Goal: Information Seeking & Learning: Understand process/instructions

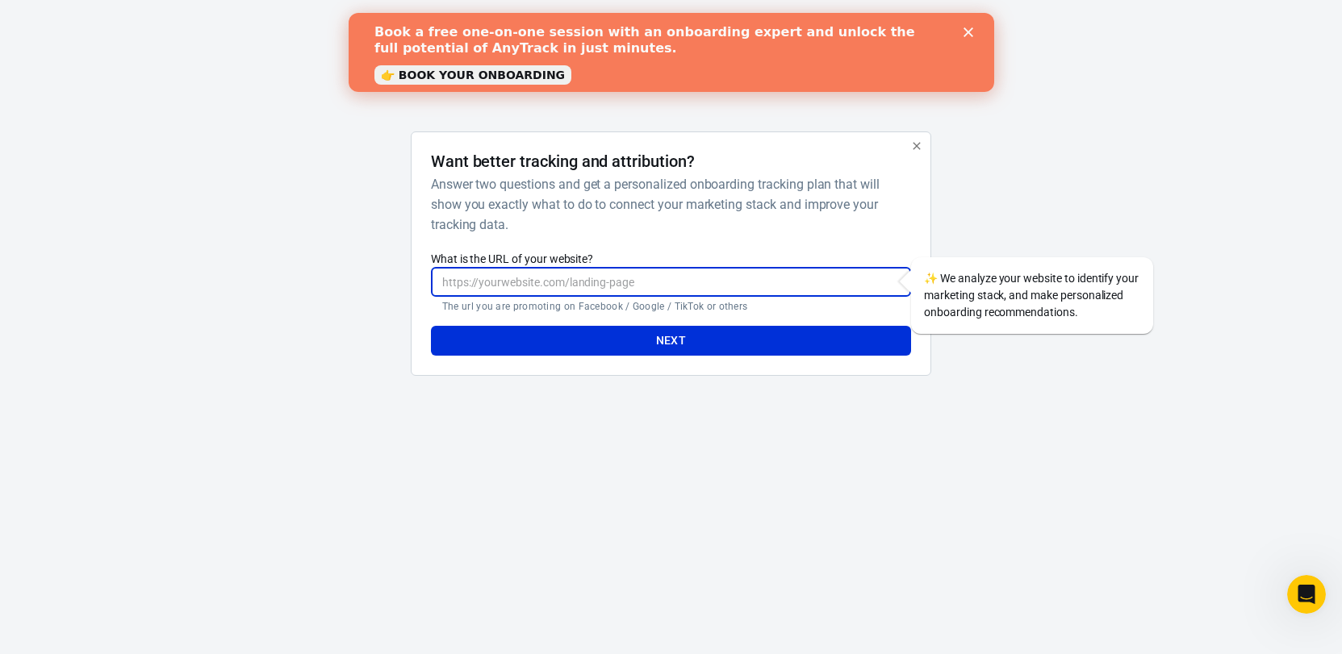
click at [587, 281] on input "What is the URL of your website?" at bounding box center [671, 282] width 480 height 30
paste input "[URL][PERSON_NAME][DOMAIN_NAME]"
paste input "text"
type input "[URL][PERSON_NAME][DOMAIN_NAME]"
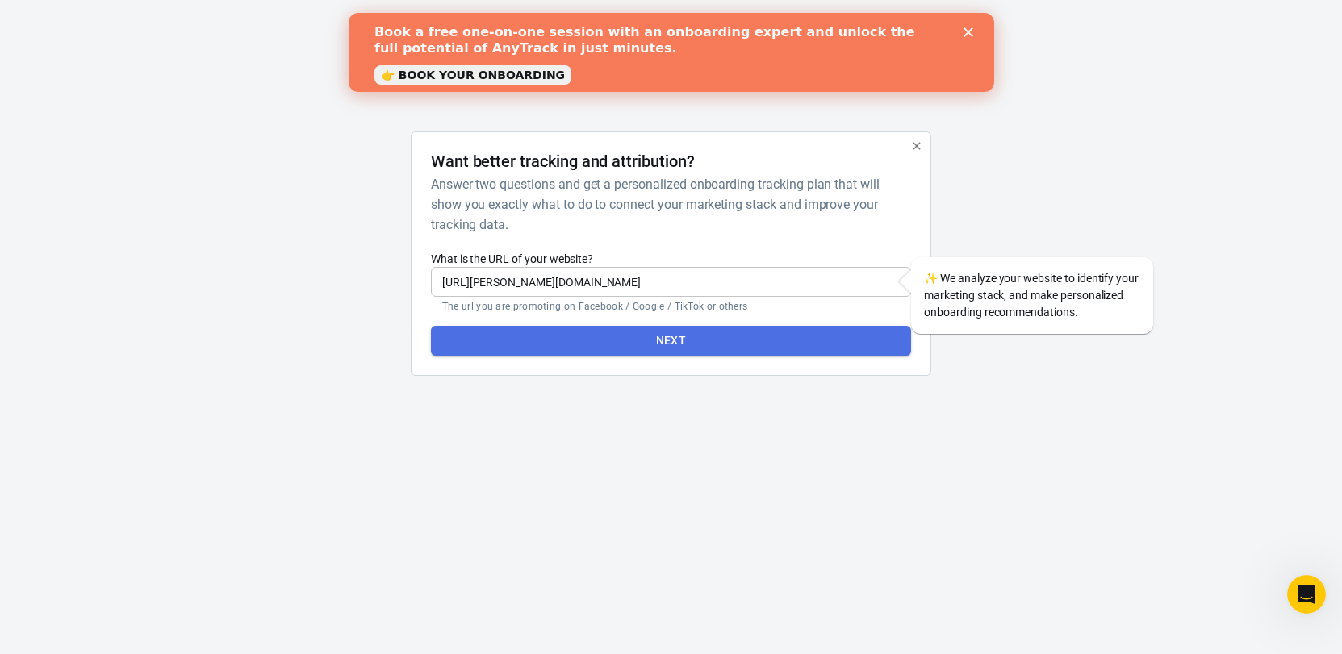
click at [671, 342] on button "Next" at bounding box center [671, 341] width 480 height 30
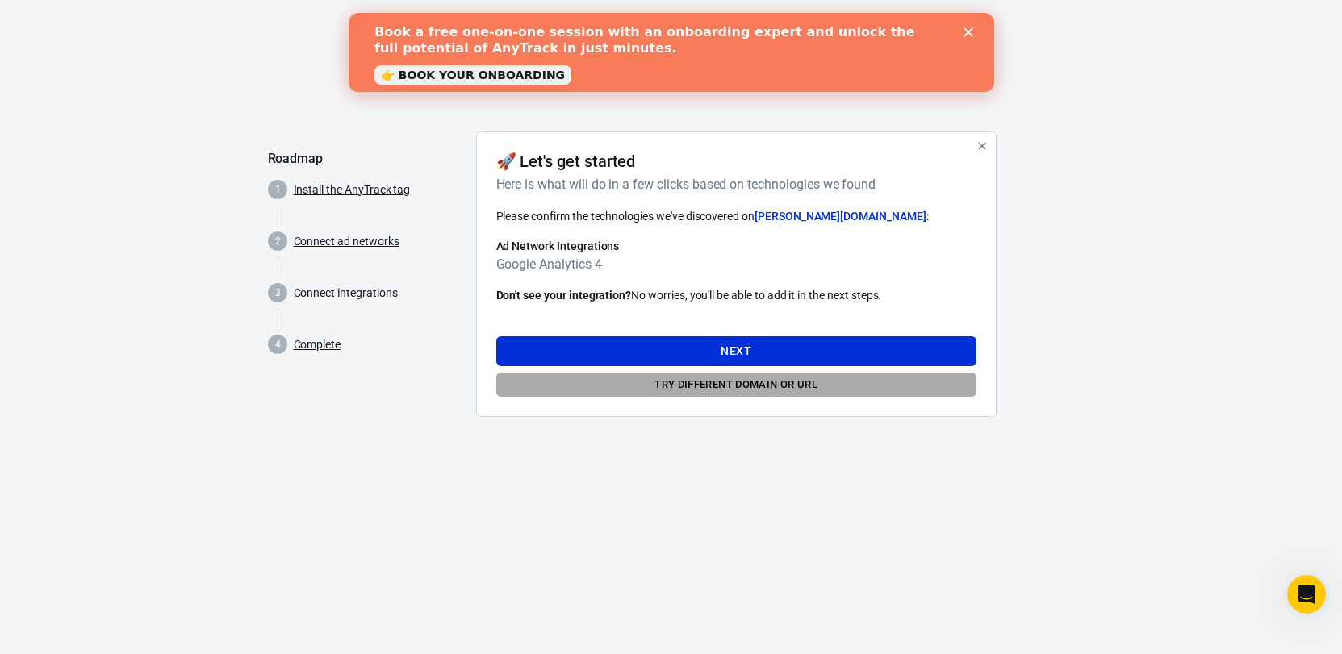
click at [743, 388] on button "Try different domain or url" at bounding box center [736, 385] width 480 height 25
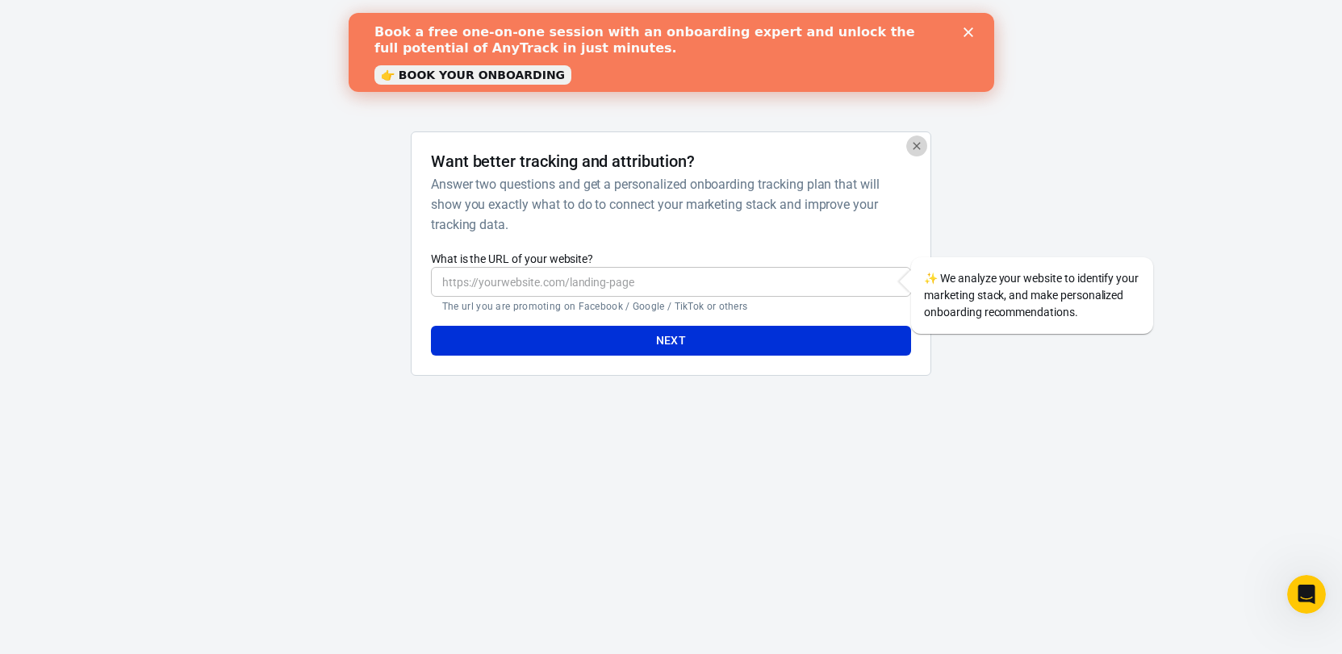
click at [915, 146] on icon "button" at bounding box center [916, 146] width 13 height 13
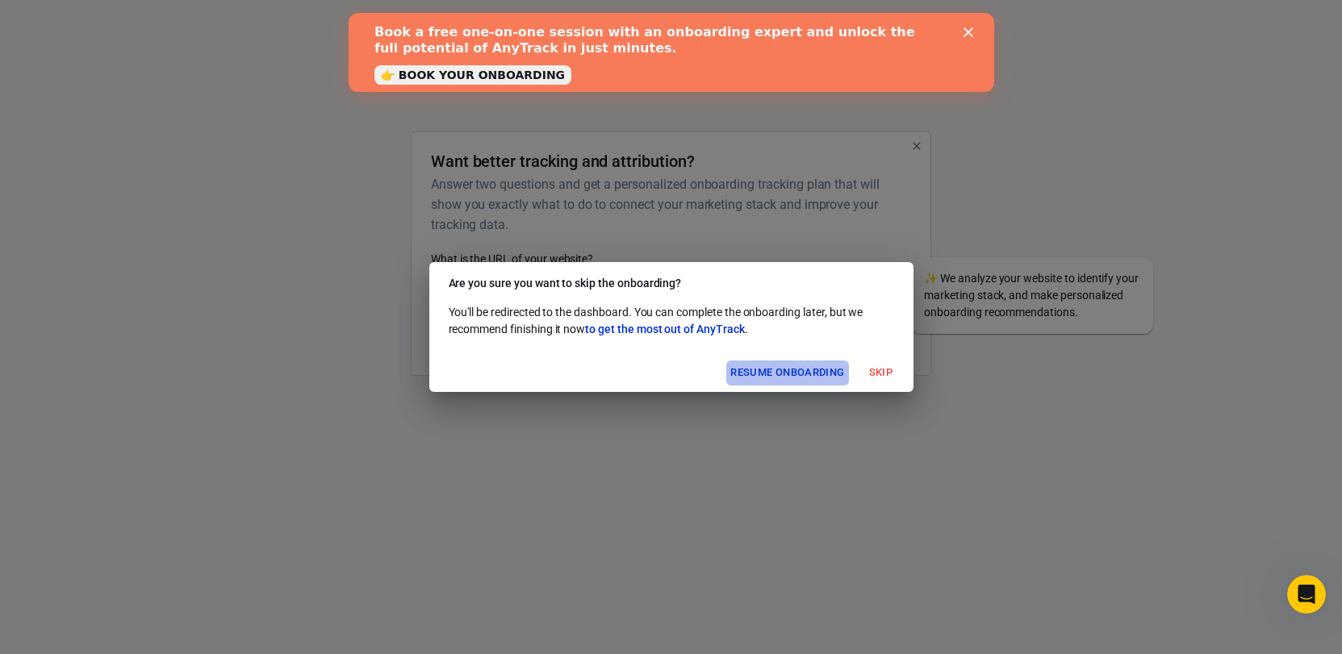
click at [811, 377] on button "Resume onboarding" at bounding box center [787, 373] width 122 height 25
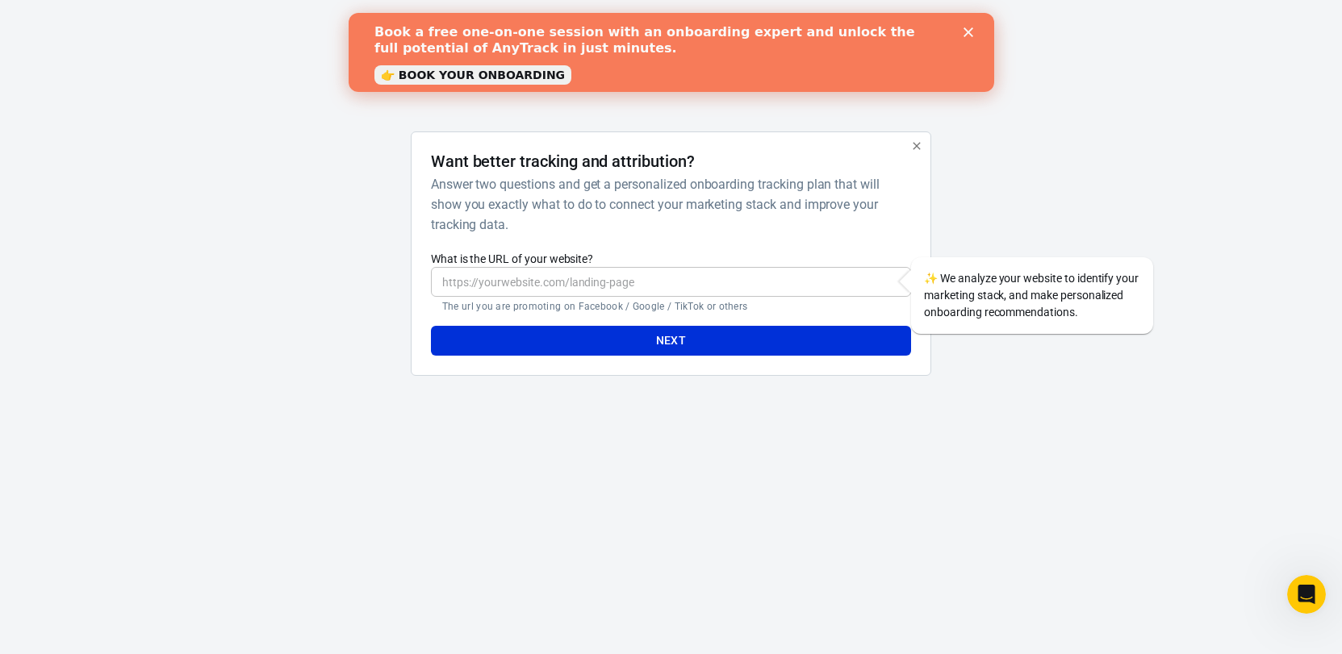
click at [914, 139] on button "button" at bounding box center [916, 146] width 21 height 21
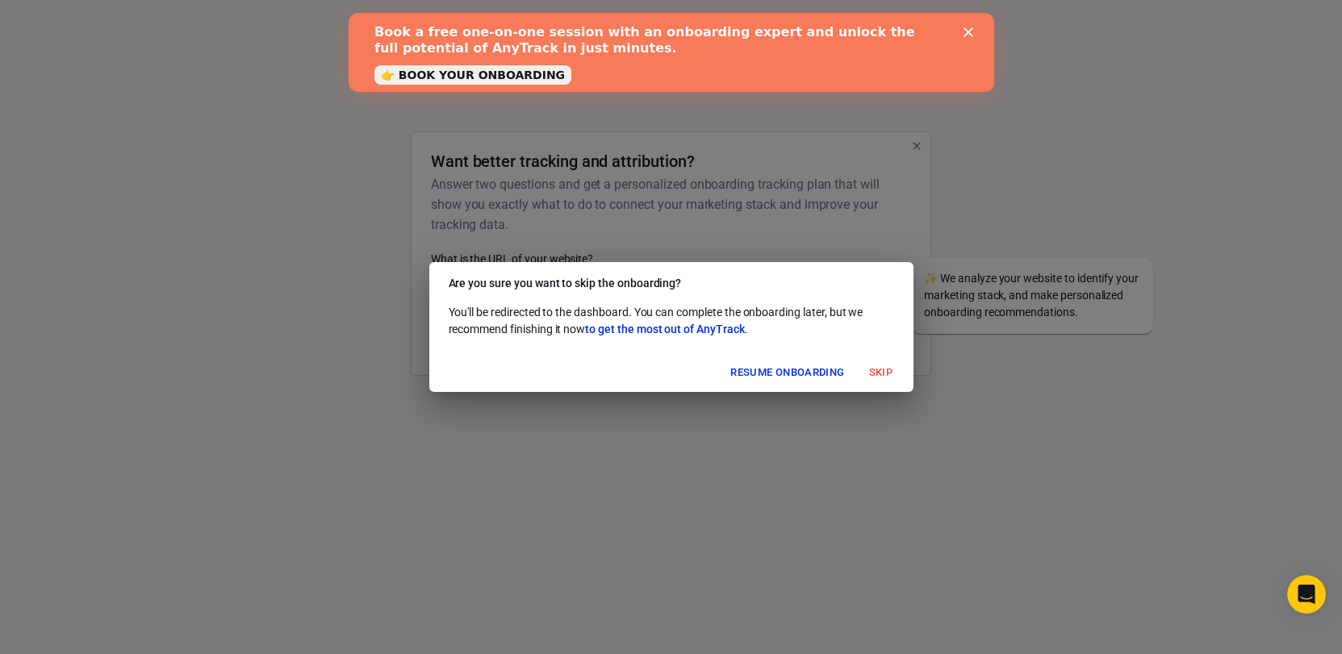
click at [881, 371] on button "Skip" at bounding box center [881, 373] width 52 height 25
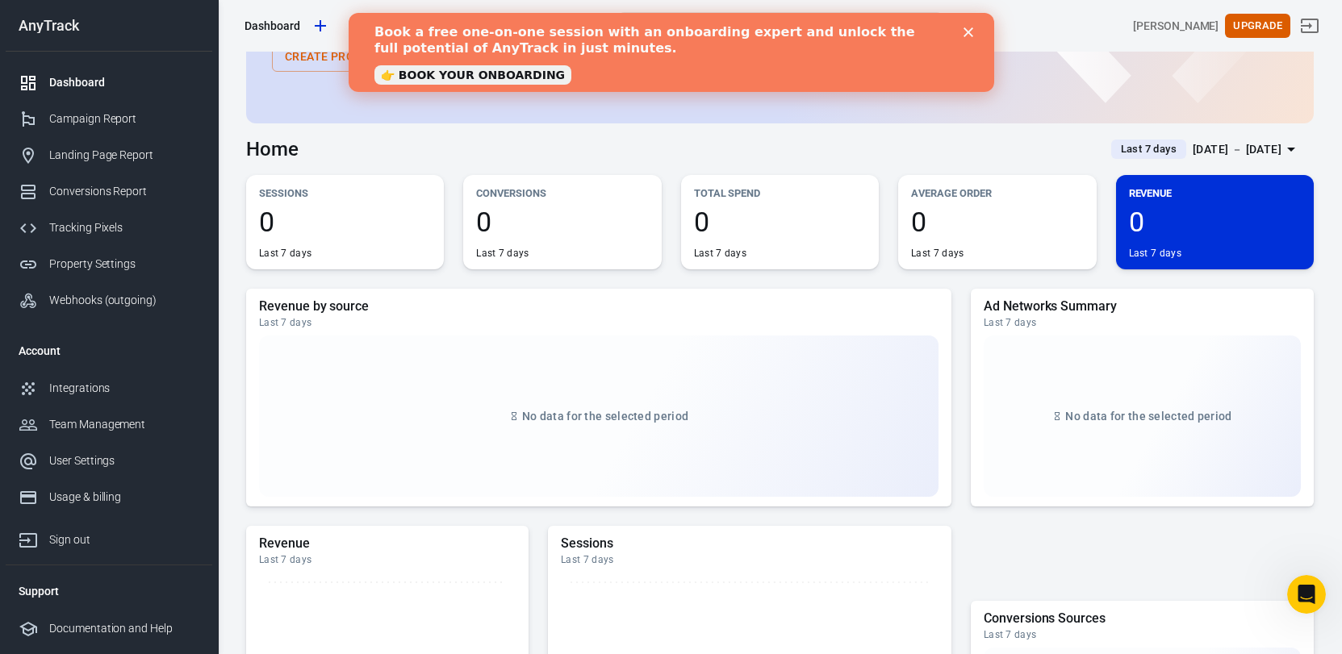
scroll to position [48, 0]
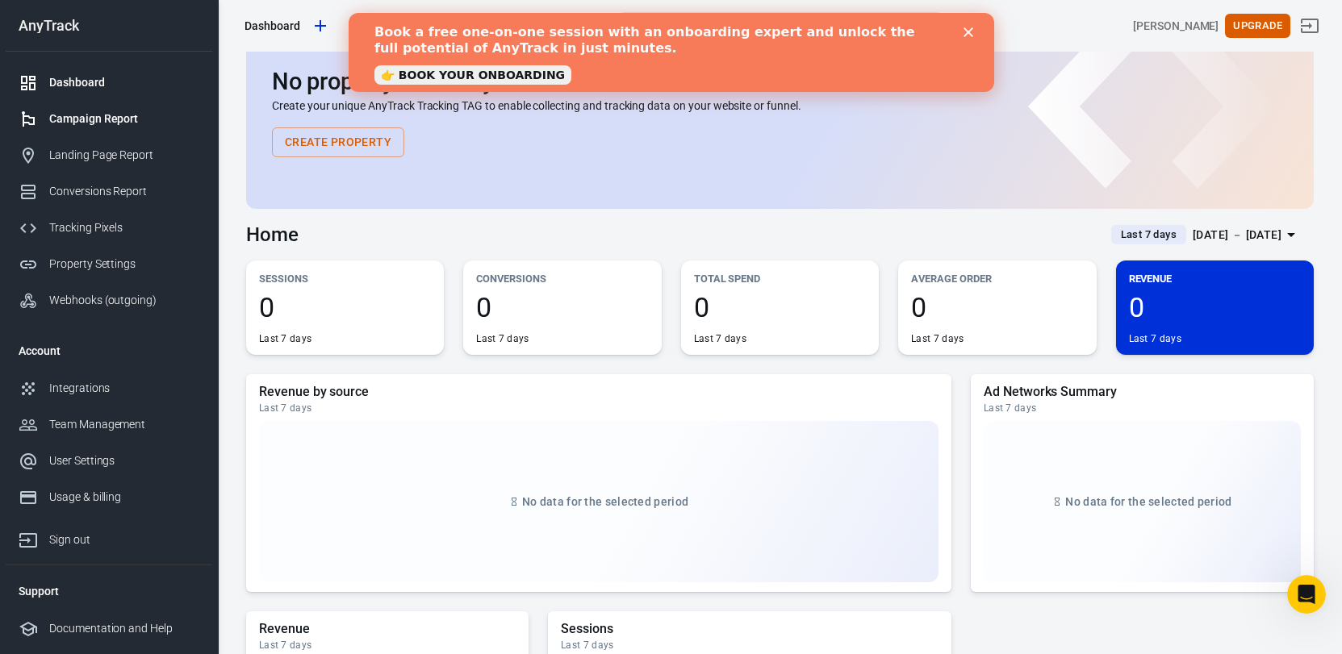
click at [92, 120] on div "Campaign Report" at bounding box center [124, 119] width 150 height 17
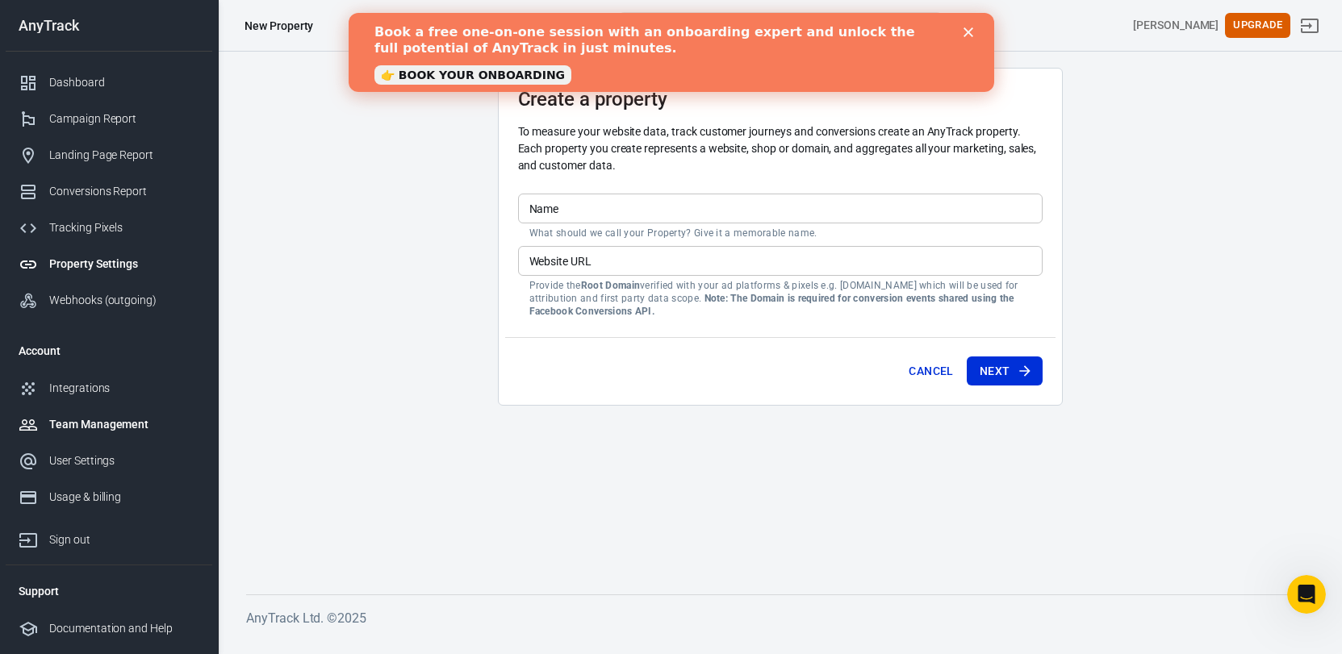
click at [72, 414] on link "Team Management" at bounding box center [109, 425] width 207 height 36
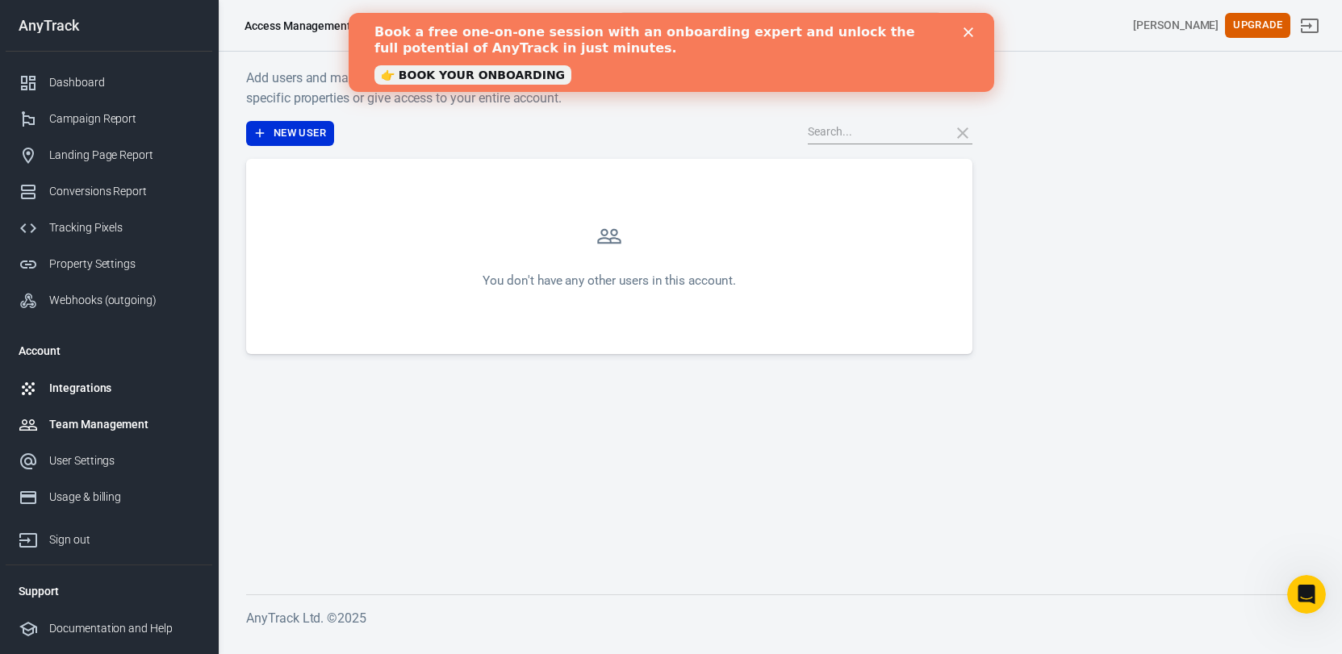
click at [70, 397] on link "Integrations" at bounding box center [109, 388] width 207 height 36
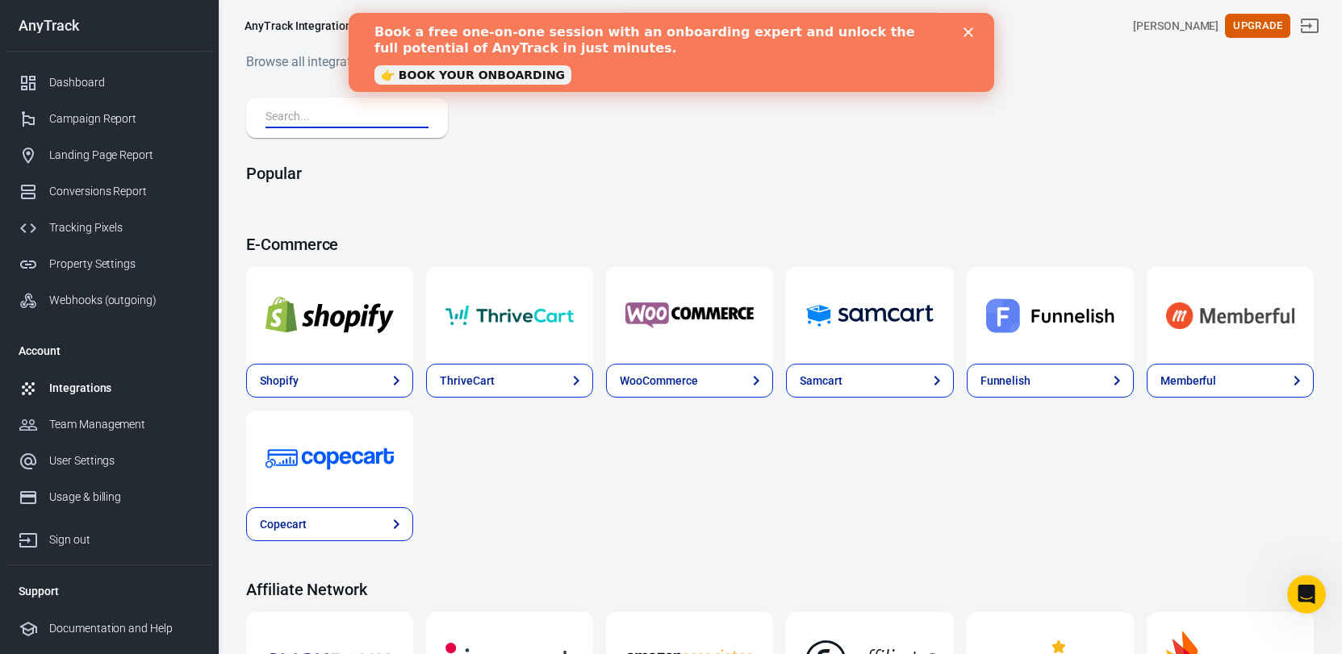
click at [362, 119] on input "text" at bounding box center [343, 117] width 157 height 21
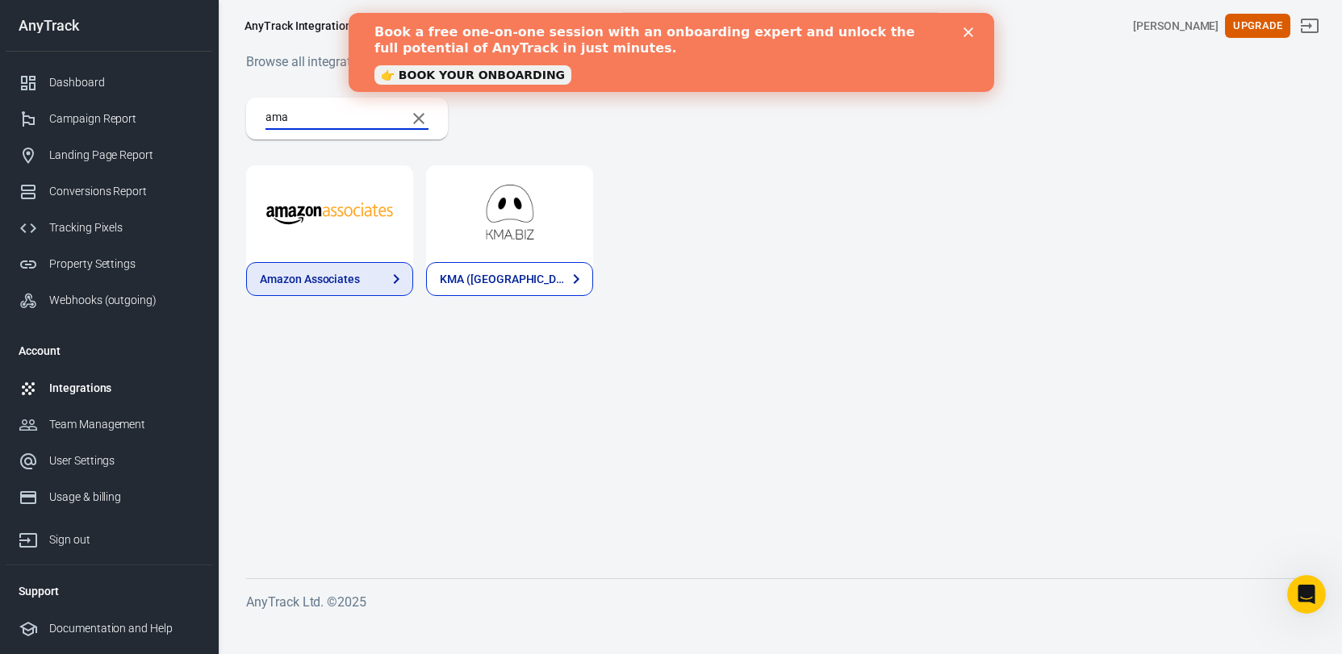
type input "ama"
click at [363, 269] on link "Amazon Associates" at bounding box center [329, 279] width 167 height 34
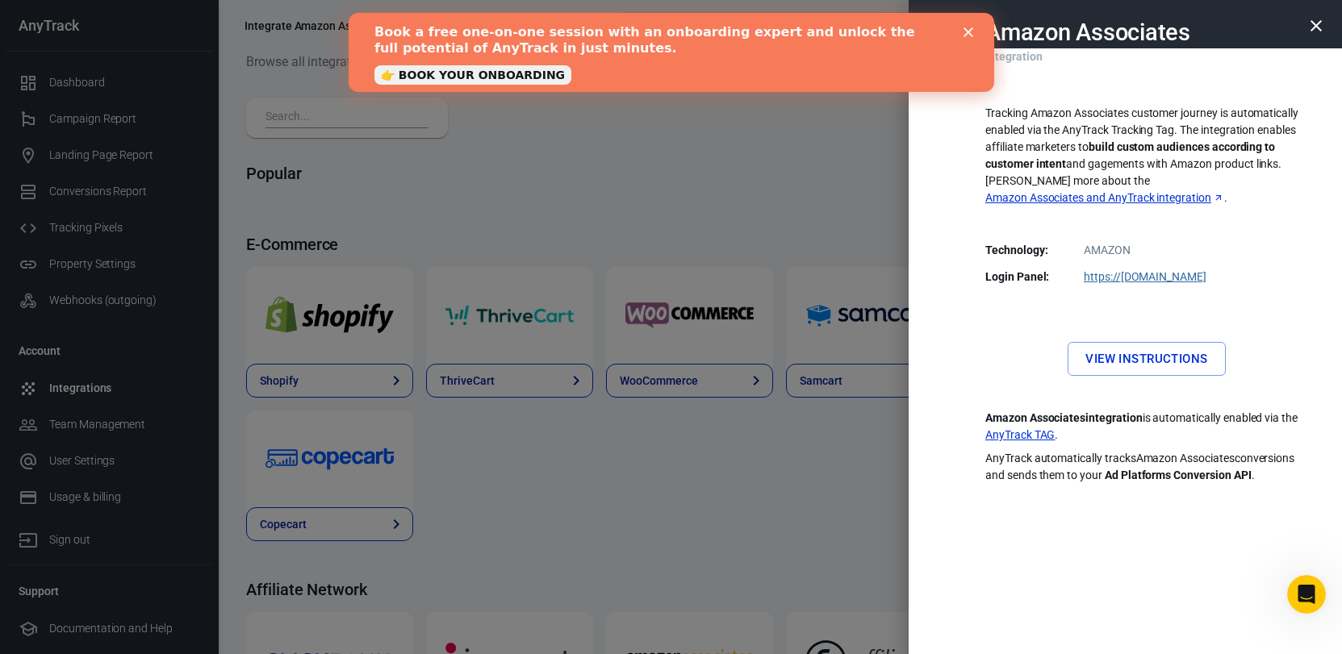
click at [973, 35] on div "Close" at bounding box center [971, 32] width 16 height 10
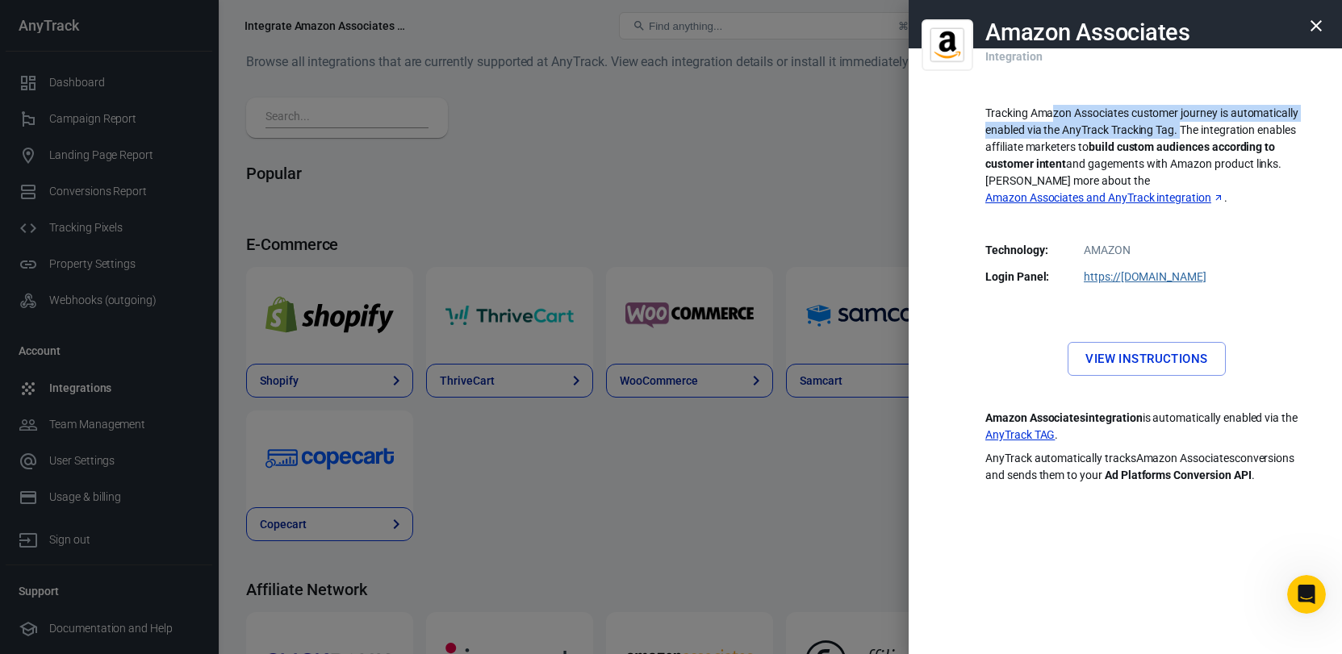
drag, startPoint x: 1053, startPoint y: 107, endPoint x: 1177, endPoint y: 126, distance: 125.6
click at [1181, 126] on p "Tracking Amazon Associates customer journey is automatically enabled via the An…" at bounding box center [1146, 156] width 323 height 102
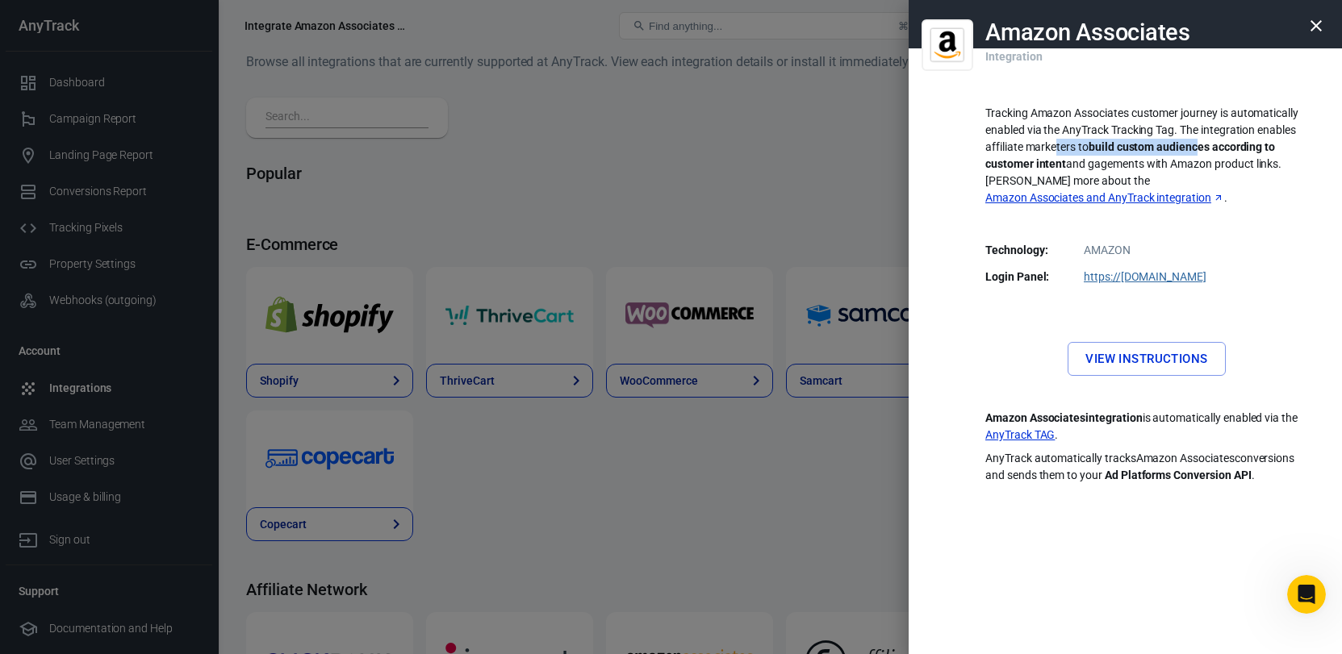
drag, startPoint x: 1057, startPoint y: 140, endPoint x: 1199, endPoint y: 148, distance: 142.2
click at [1200, 148] on p "Tracking Amazon Associates customer journey is automatically enabled via the An…" at bounding box center [1146, 156] width 323 height 102
drag, startPoint x: 1227, startPoint y: 124, endPoint x: 1111, endPoint y: 151, distance: 119.2
click at [1111, 151] on p "Tracking Amazon Associates customer journey is automatically enabled via the An…" at bounding box center [1146, 156] width 323 height 102
drag, startPoint x: 1147, startPoint y: 147, endPoint x: 1053, endPoint y: 165, distance: 96.2
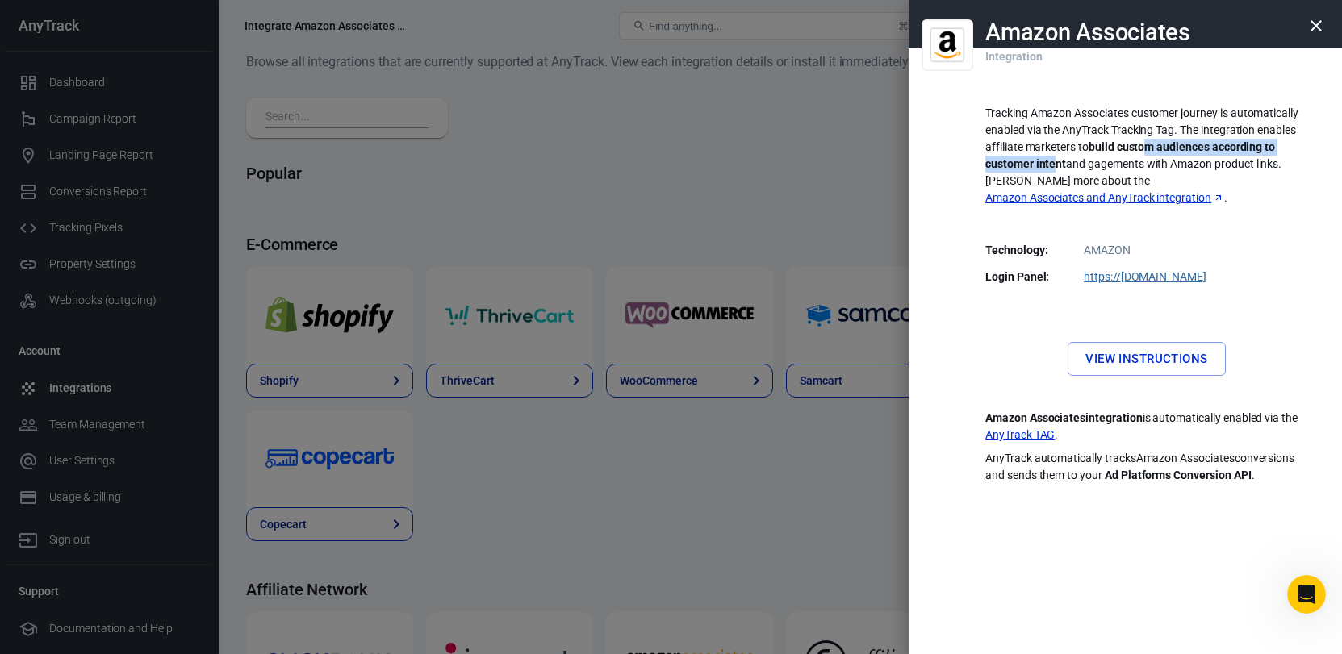
click at [1053, 165] on strong "build custom audiences according to customer intent" at bounding box center [1130, 155] width 290 height 30
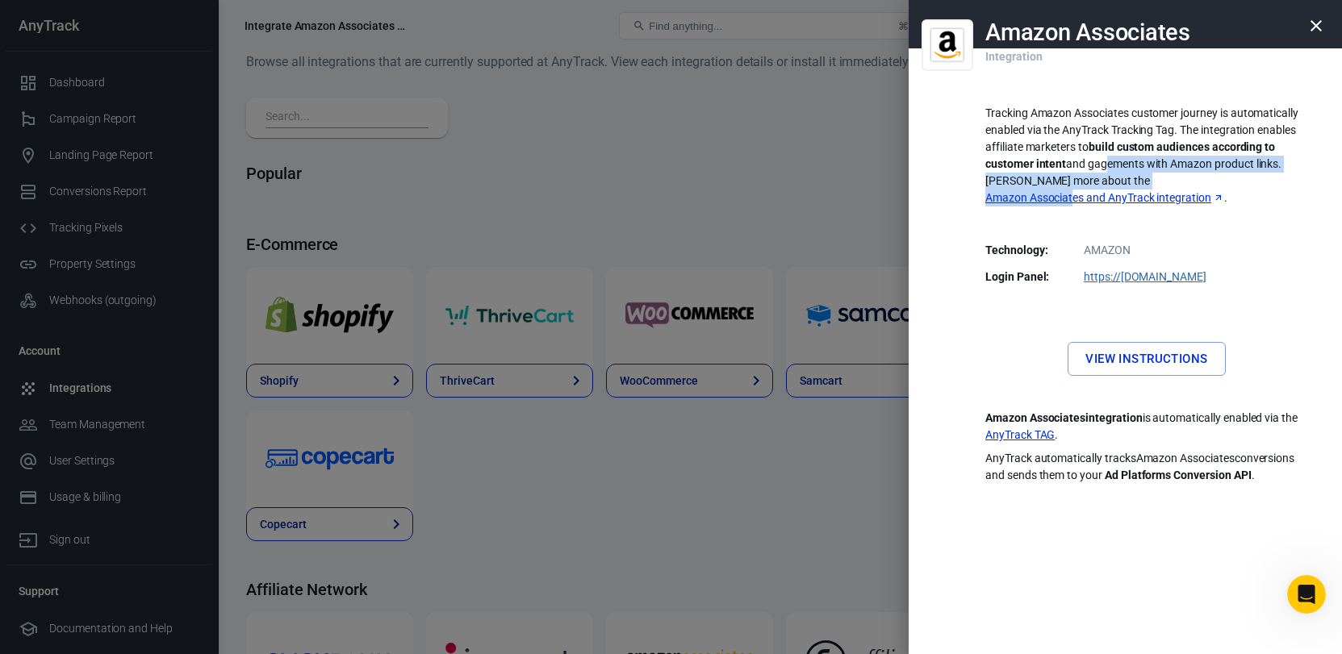
drag, startPoint x: 1100, startPoint y: 158, endPoint x: 1149, endPoint y: 174, distance: 51.8
click at [1149, 174] on p "Tracking Amazon Associates customer journey is automatically enabled via the An…" at bounding box center [1146, 156] width 323 height 102
click at [1081, 301] on div "Tracking Amazon Associates customer journey is automatically enabled via the An…" at bounding box center [1146, 289] width 323 height 391
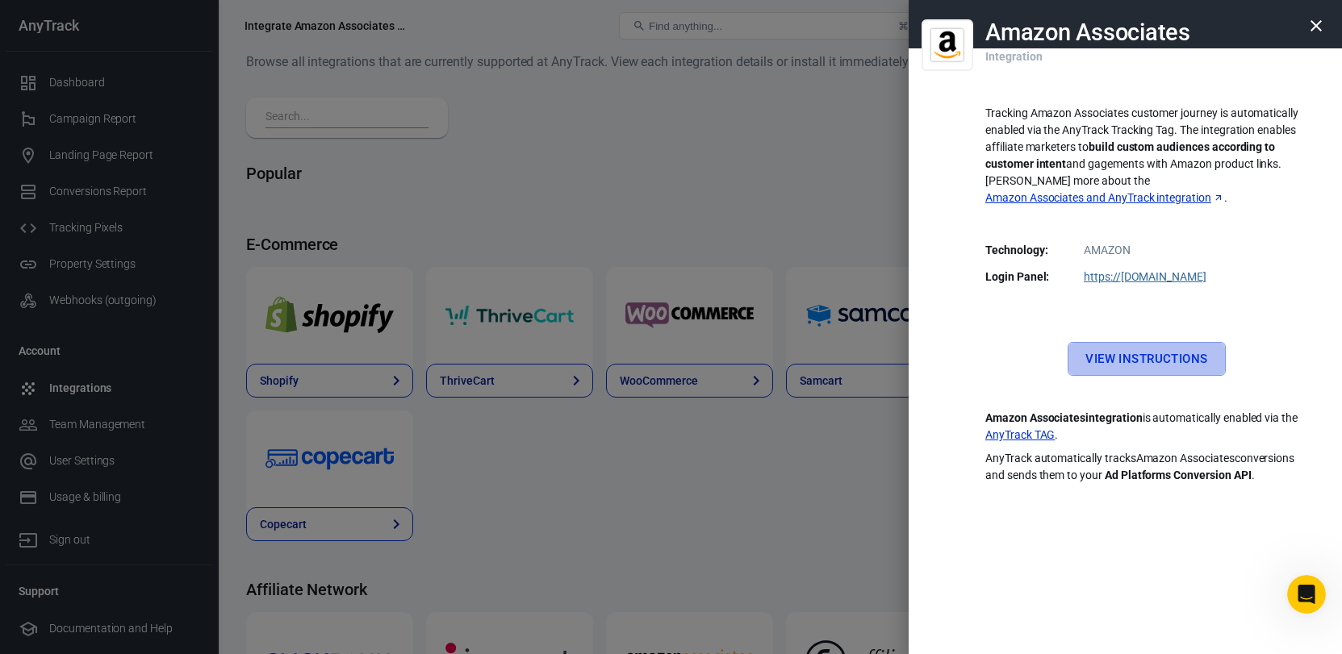
click at [1148, 342] on link "View Instructions" at bounding box center [1146, 359] width 157 height 34
